Goal: Task Accomplishment & Management: Use online tool/utility

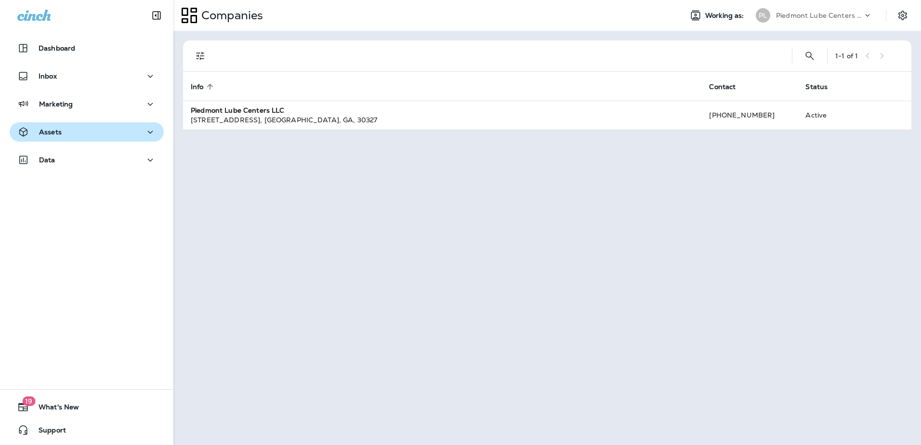
click at [144, 129] on icon "button" at bounding box center [150, 132] width 12 height 12
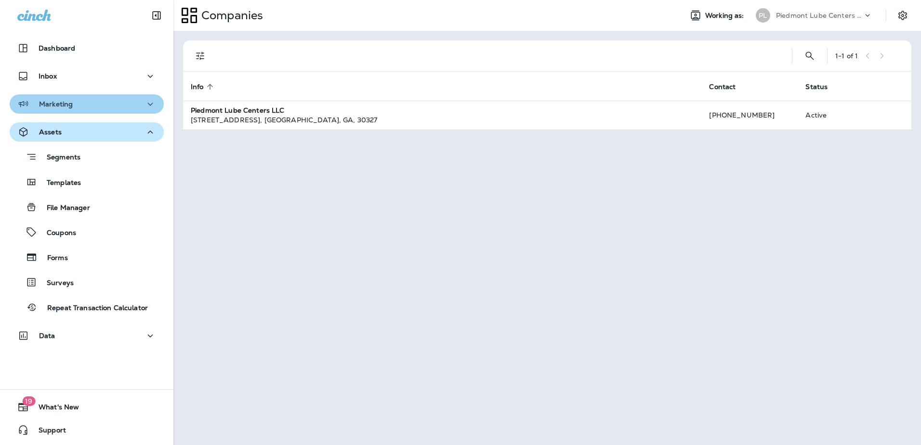
click at [144, 101] on icon "button" at bounding box center [150, 104] width 12 height 12
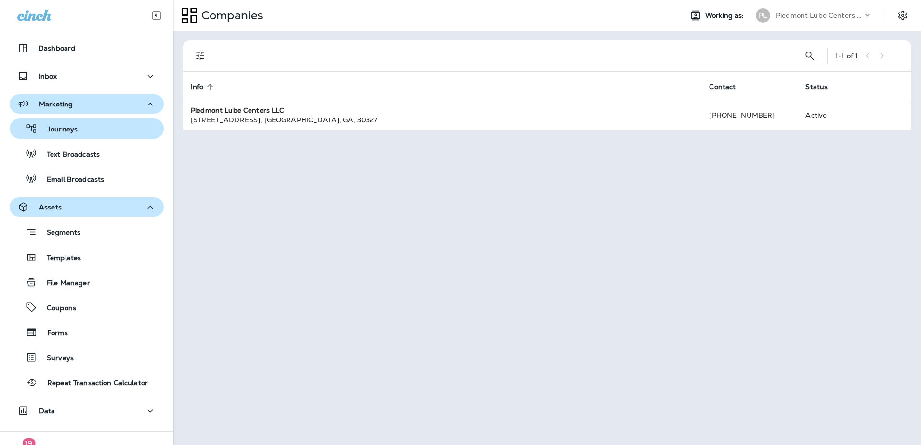
click at [99, 133] on div "Journeys" at bounding box center [86, 128] width 146 height 14
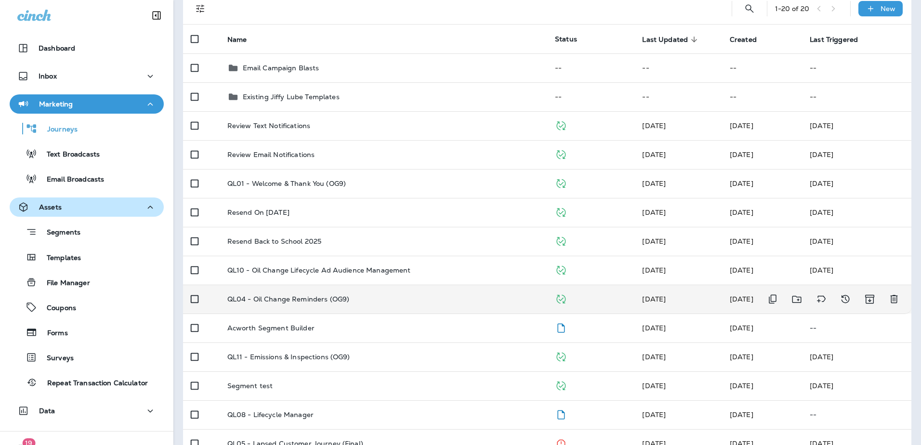
scroll to position [96, 0]
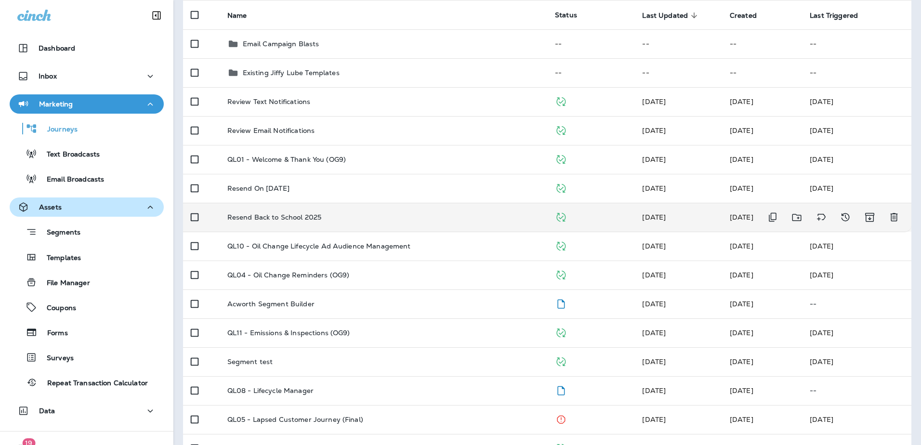
click at [268, 214] on p "Resend Back to School 2025" at bounding box center [274, 217] width 94 height 8
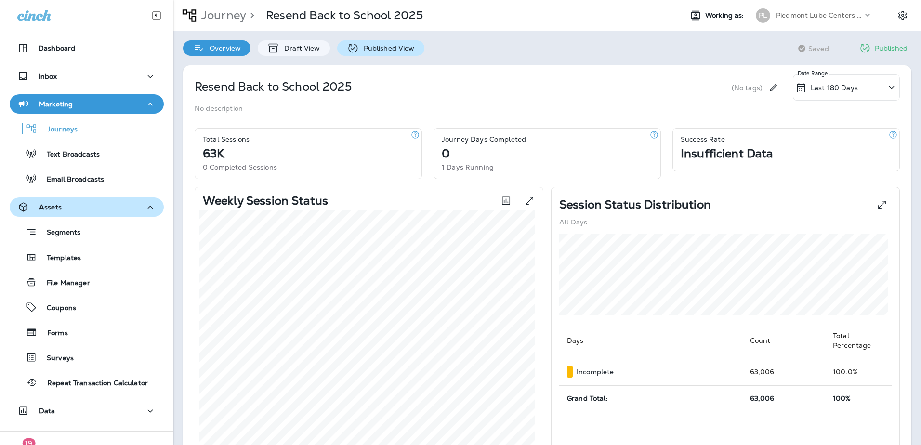
click at [402, 52] on div "Published View" at bounding box center [380, 47] width 87 height 15
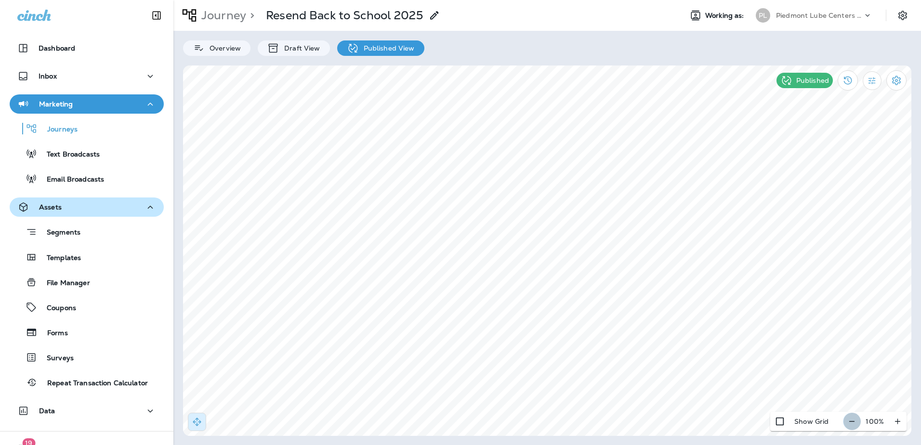
click at [548, 220] on icon "button" at bounding box center [852, 422] width 10 height 10
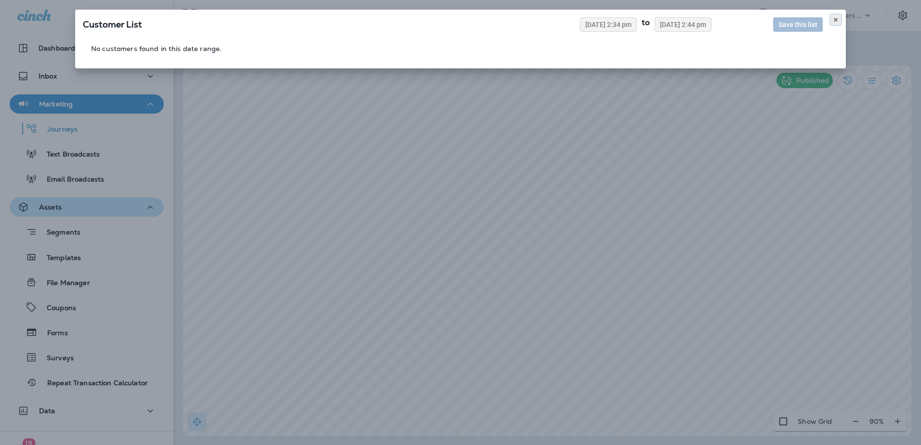
click at [548, 18] on icon at bounding box center [836, 20] width 6 height 6
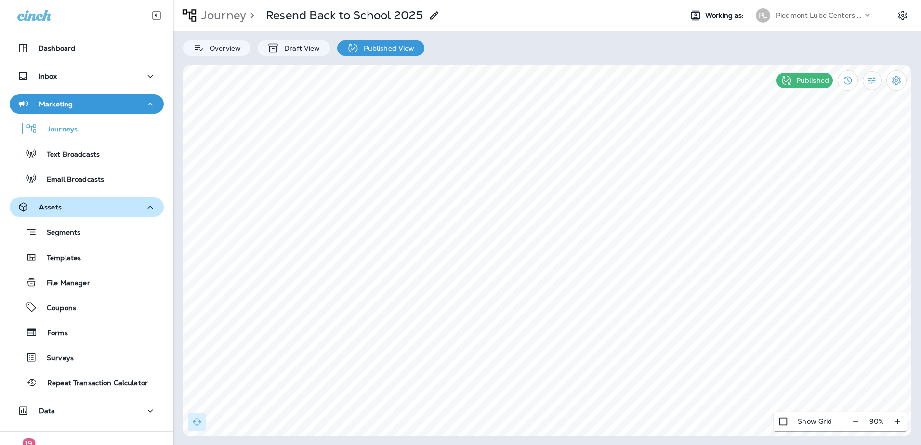
select select "*****"
click at [548, 157] on icon at bounding box center [650, 158] width 6 height 6
click at [548, 157] on button at bounding box center [553, 157] width 11 height 11
select select "*****"
click at [548, 157] on use at bounding box center [649, 158] width 3 height 4
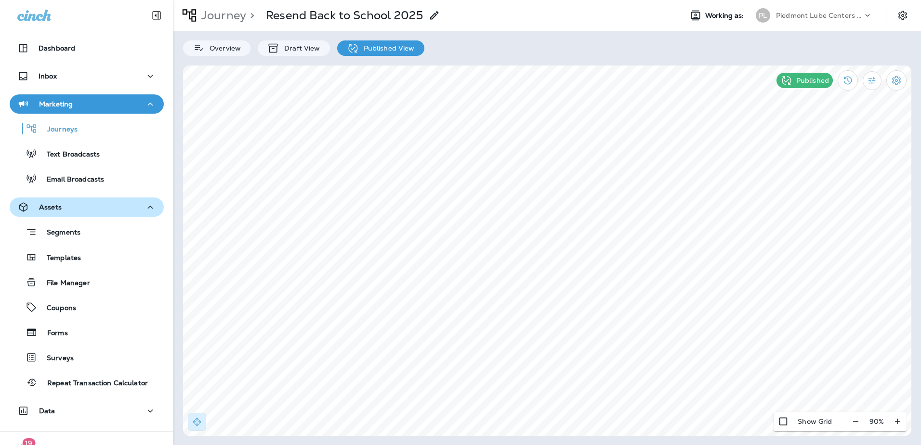
select select "*****"
click at [548, 159] on icon at bounding box center [650, 158] width 6 height 6
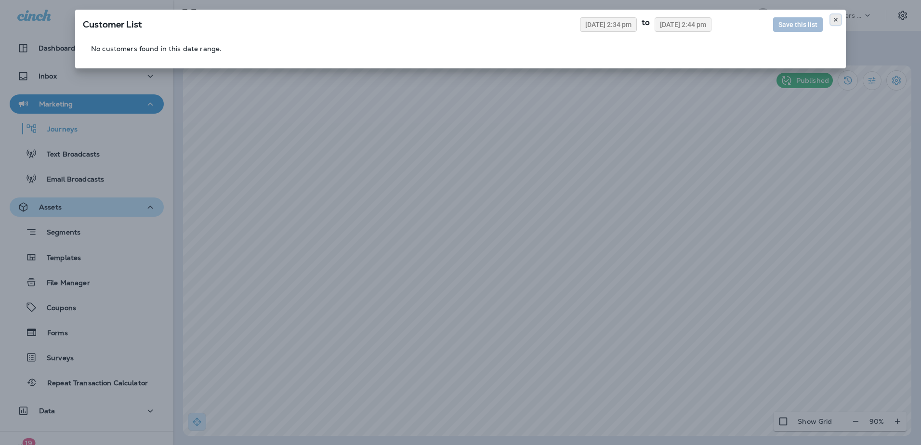
click at [548, 17] on icon at bounding box center [836, 20] width 6 height 6
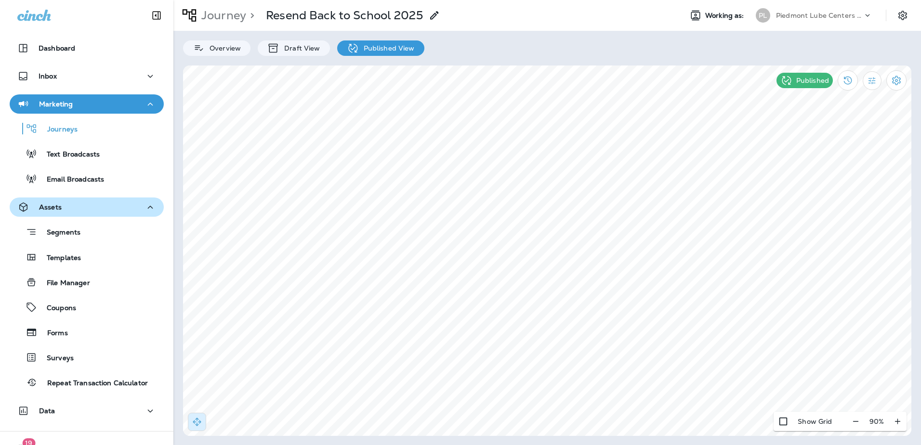
select select "*"
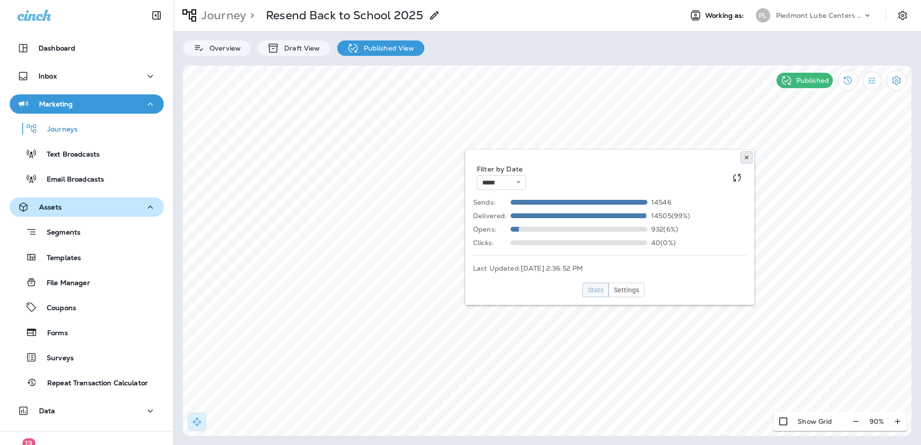
click at [548, 158] on icon at bounding box center [746, 158] width 6 height 6
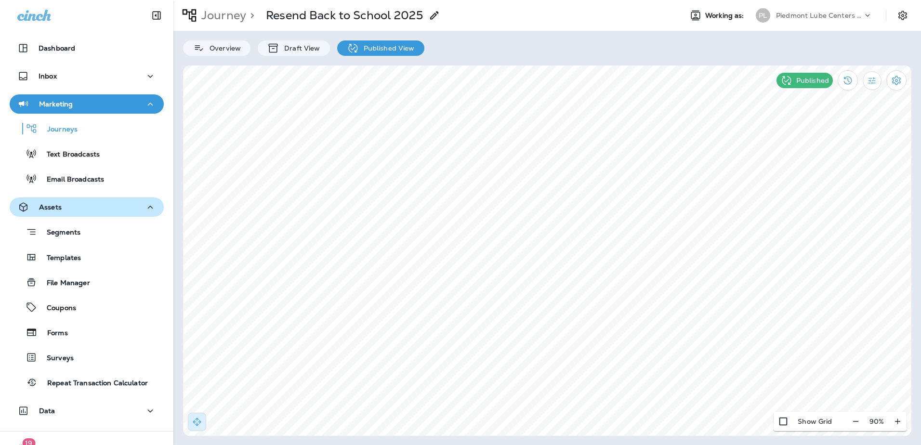
select select "*****"
click at [548, 156] on icon at bounding box center [650, 158] width 6 height 6
click at [548, 158] on use at bounding box center [552, 158] width 3 height 4
click at [455, 156] on icon at bounding box center [457, 158] width 6 height 6
select select "*******"
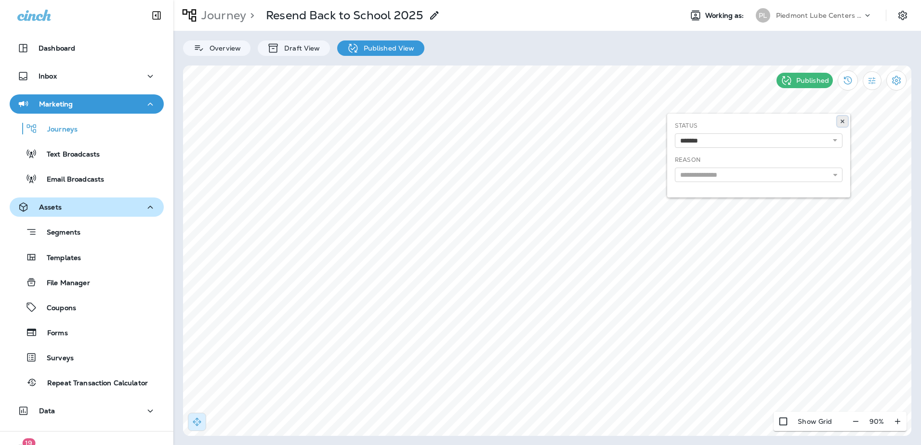
click at [548, 121] on use at bounding box center [841, 121] width 3 height 4
select select "*"
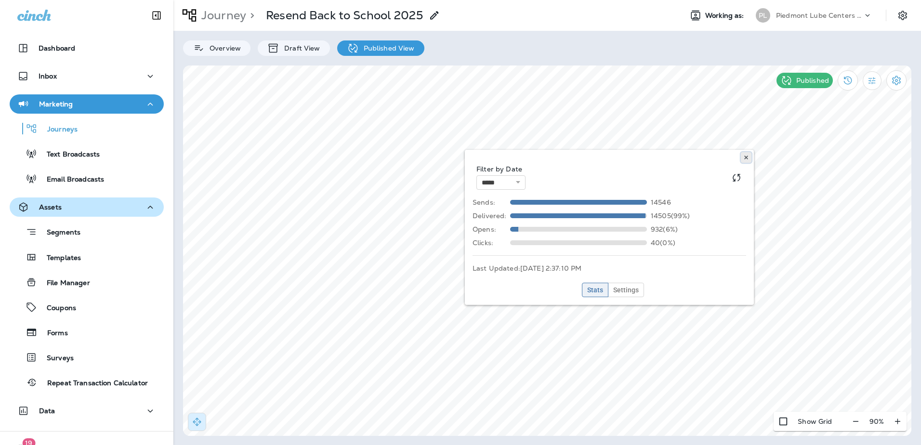
click at [548, 160] on icon at bounding box center [746, 158] width 6 height 6
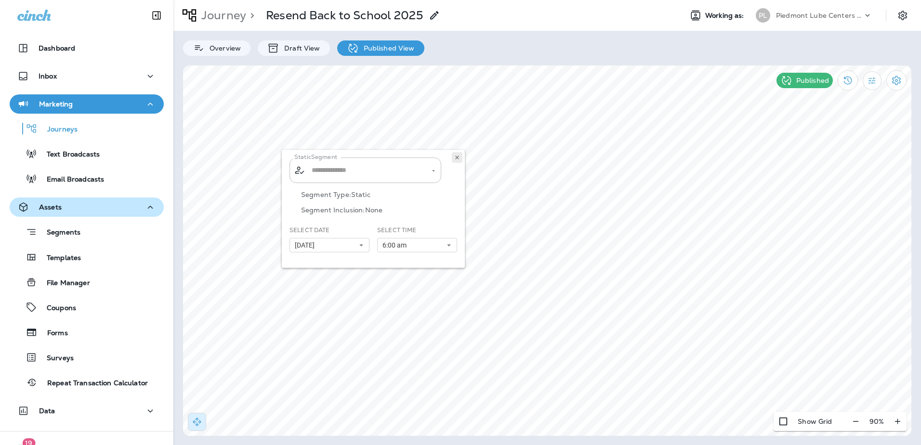
type input "**********"
click at [456, 156] on use at bounding box center [456, 158] width 3 height 4
type input "**********"
click at [457, 158] on use at bounding box center [456, 158] width 3 height 4
select select "*"
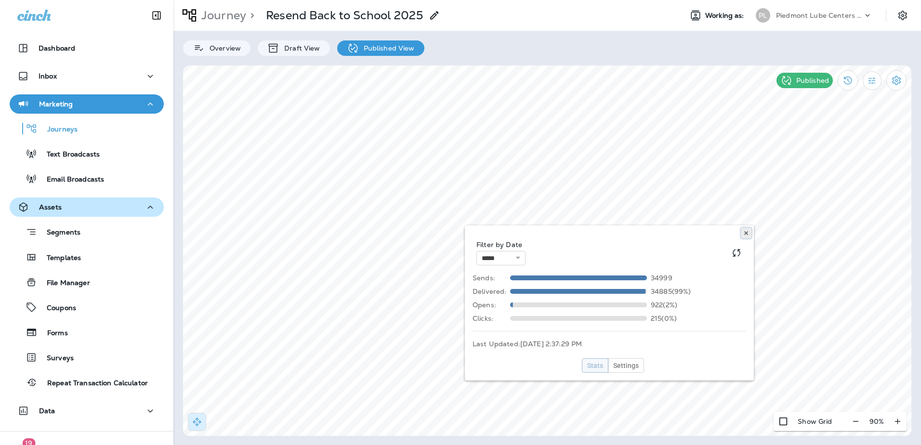
click at [548, 220] on icon at bounding box center [746, 233] width 6 height 6
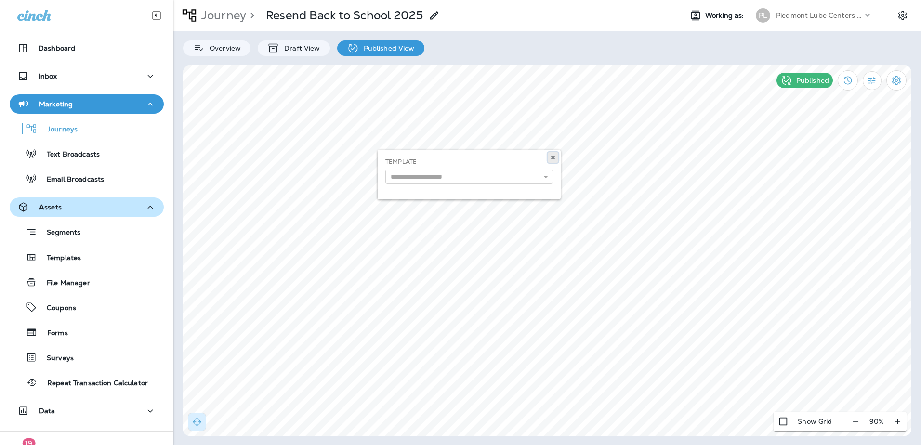
click at [548, 158] on use at bounding box center [552, 158] width 3 height 4
select select "*"
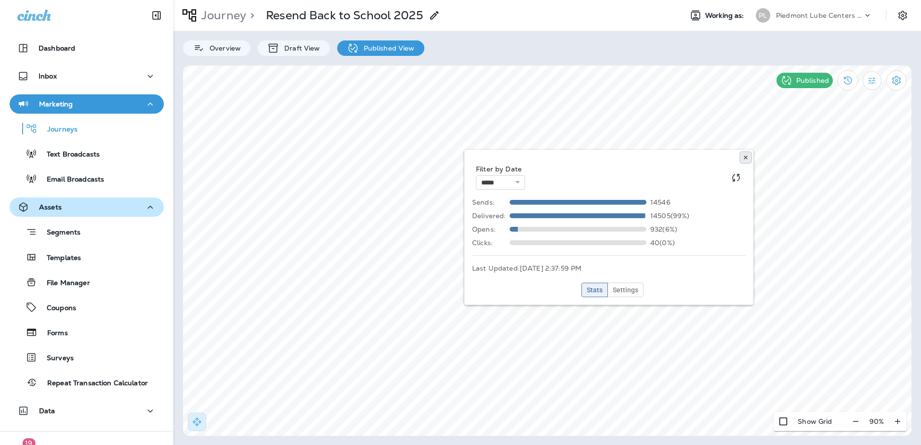
click at [548, 157] on use at bounding box center [744, 158] width 3 height 4
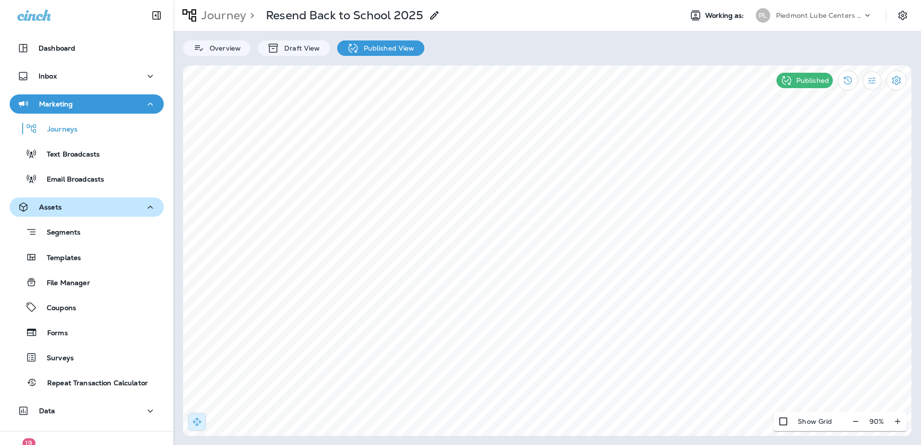
select select "*"
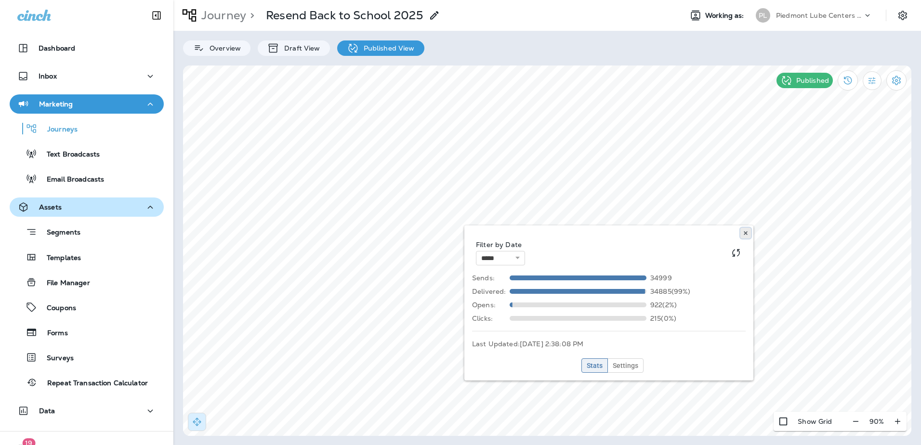
click at [548, 220] on icon at bounding box center [746, 233] width 6 height 6
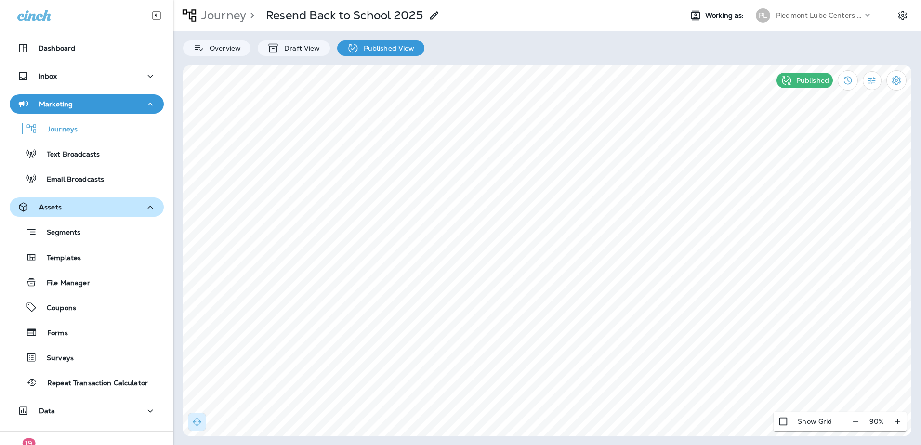
select select "*"
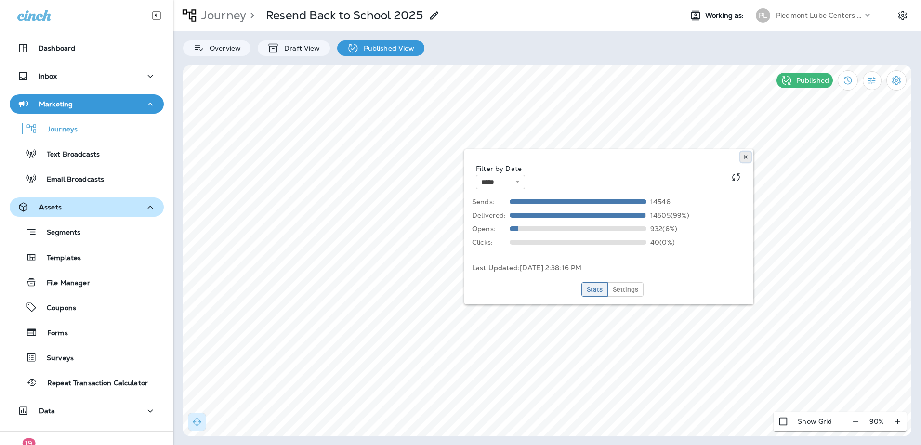
click at [548, 159] on icon at bounding box center [746, 157] width 6 height 6
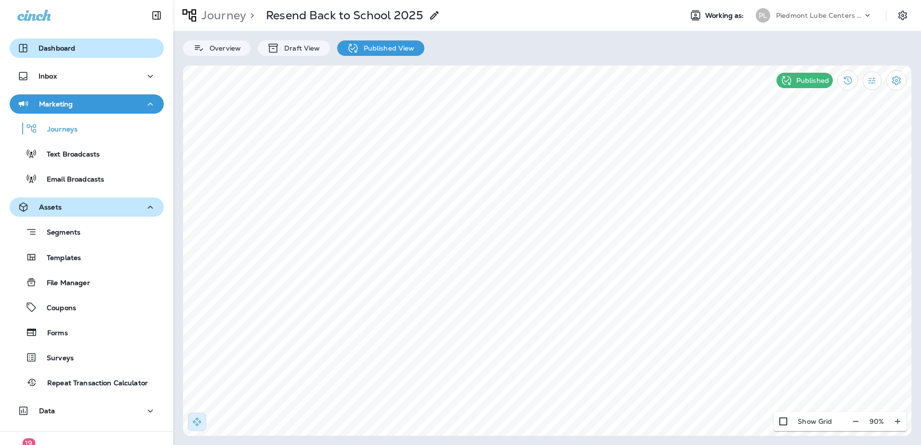
click at [53, 47] on p "Dashboard" at bounding box center [57, 48] width 37 height 8
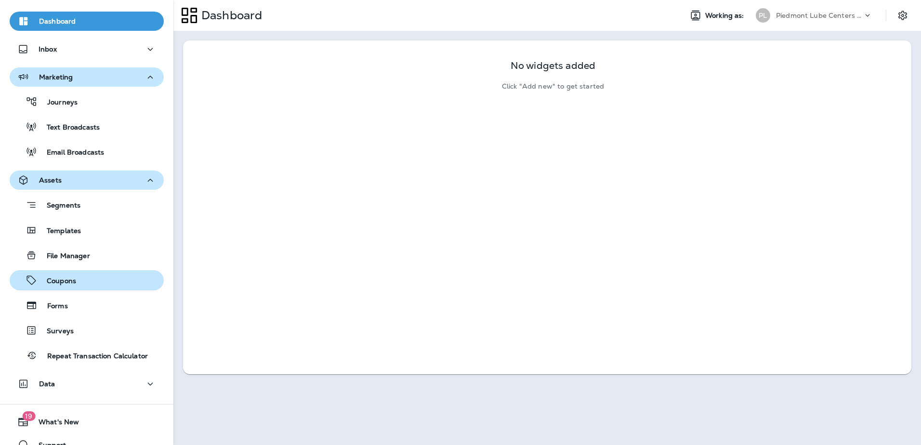
scroll to position [42, 0]
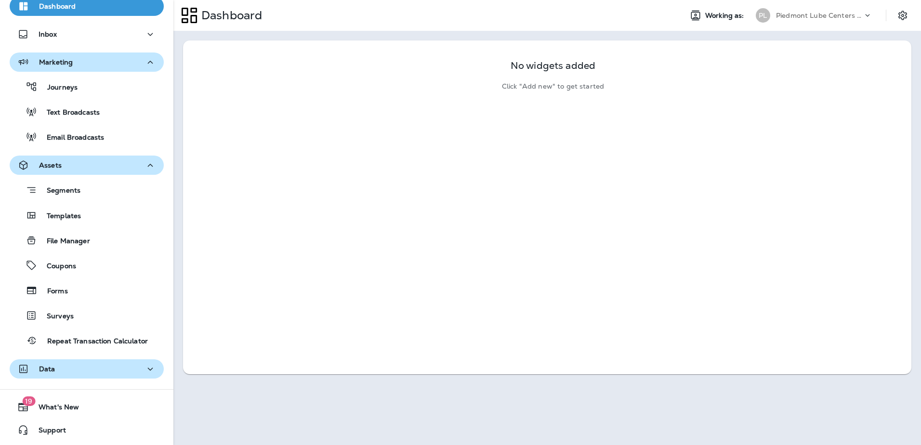
click at [144, 220] on icon "button" at bounding box center [150, 369] width 12 height 12
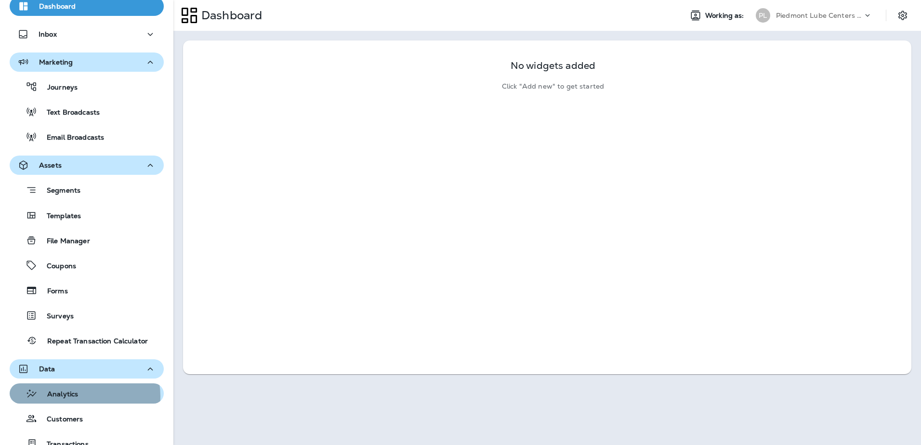
click at [78, 220] on p "Analytics" at bounding box center [58, 394] width 40 height 9
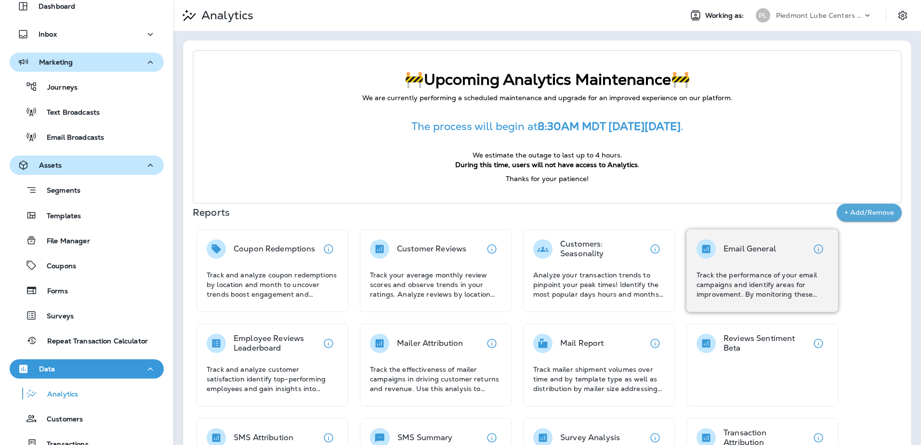
click at [548, 220] on div "Email General Track the performance of your email campaigns and identify areas …" at bounding box center [761, 269] width 131 height 60
